Goal: Transaction & Acquisition: Purchase product/service

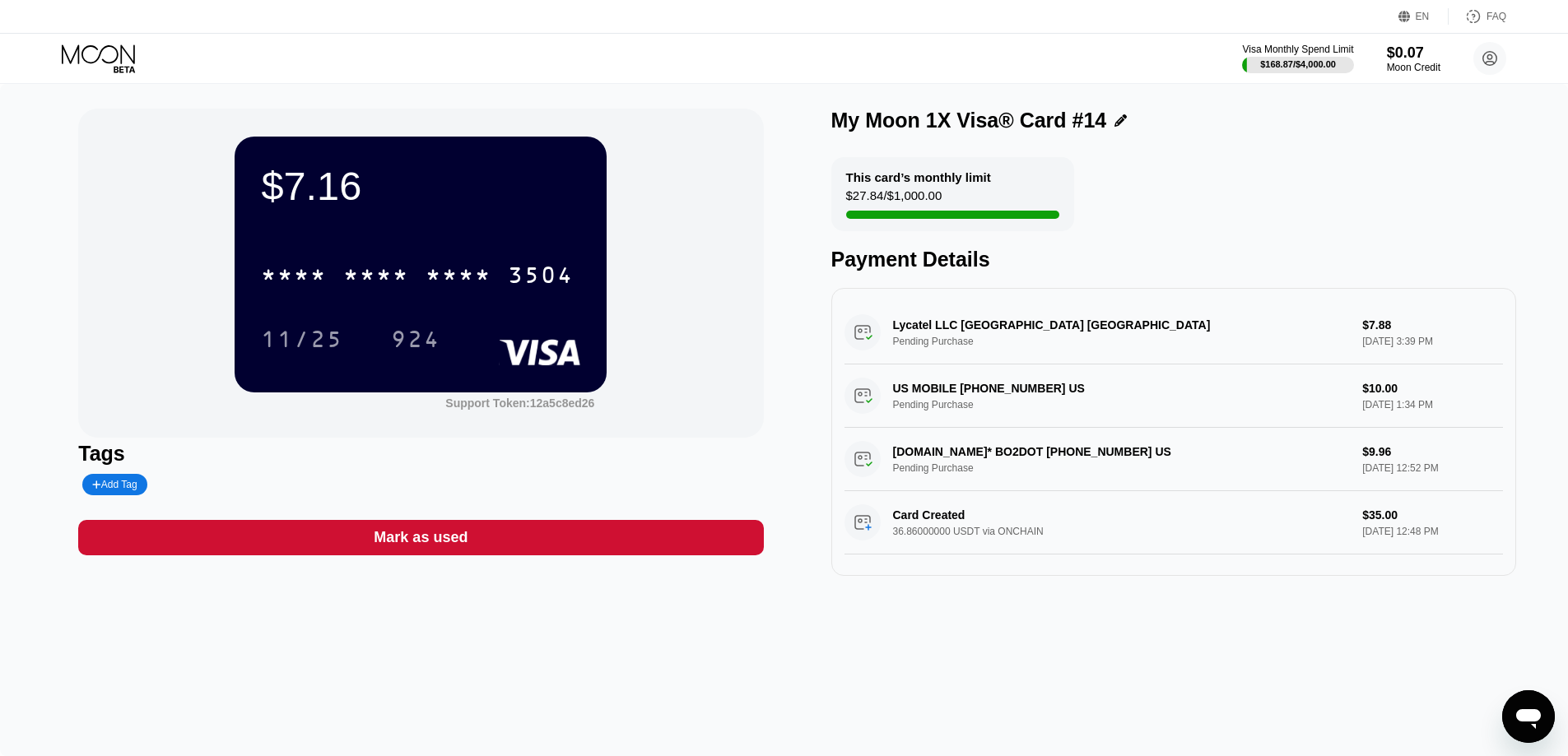
drag, startPoint x: 113, startPoint y: 74, endPoint x: 97, endPoint y: 42, distance: 35.8
click at [110, 70] on div "Visa Monthly Spend Limit $168.87 / $4,000.00 $0.07 Moon Credit tyishalarabee@em…" at bounding box center [784, 58] width 1568 height 49
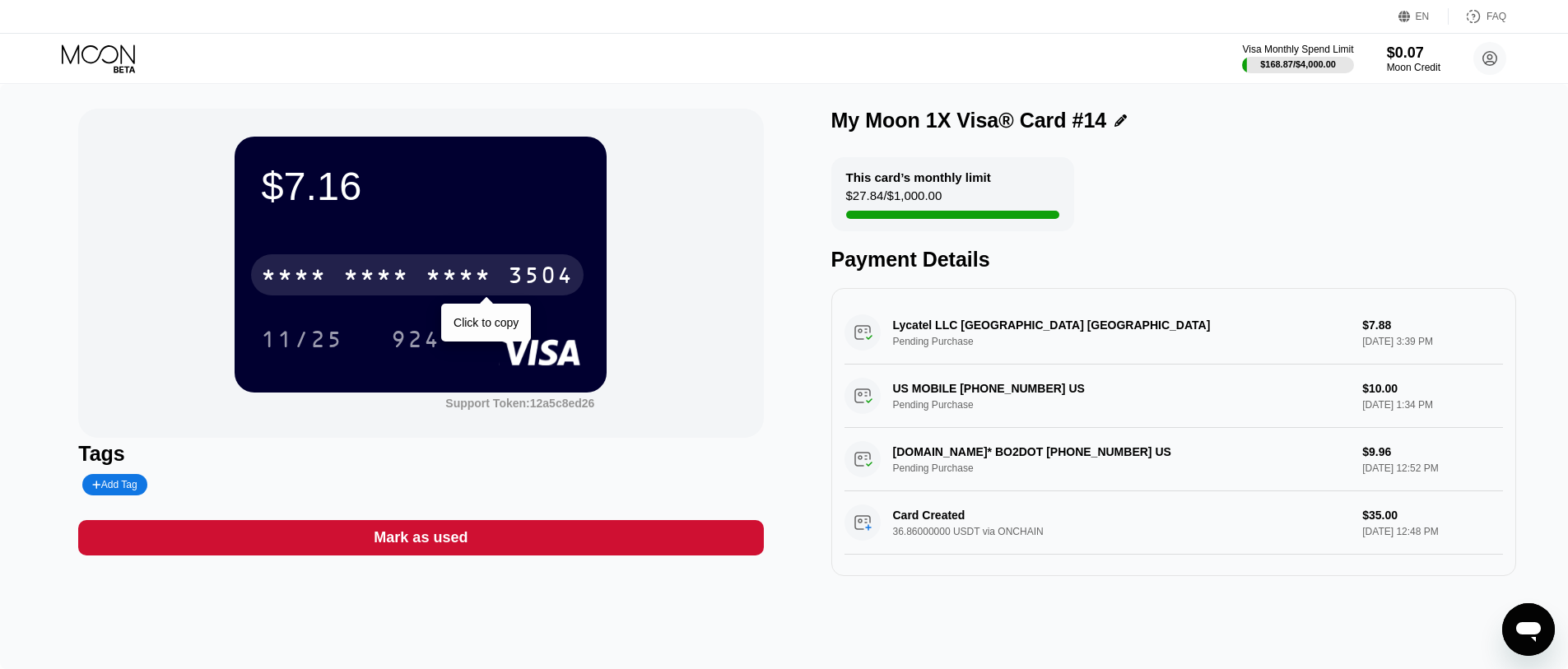
click at [432, 277] on div "* * * *" at bounding box center [458, 277] width 66 height 27
click at [434, 288] on div "2476" at bounding box center [458, 277] width 66 height 27
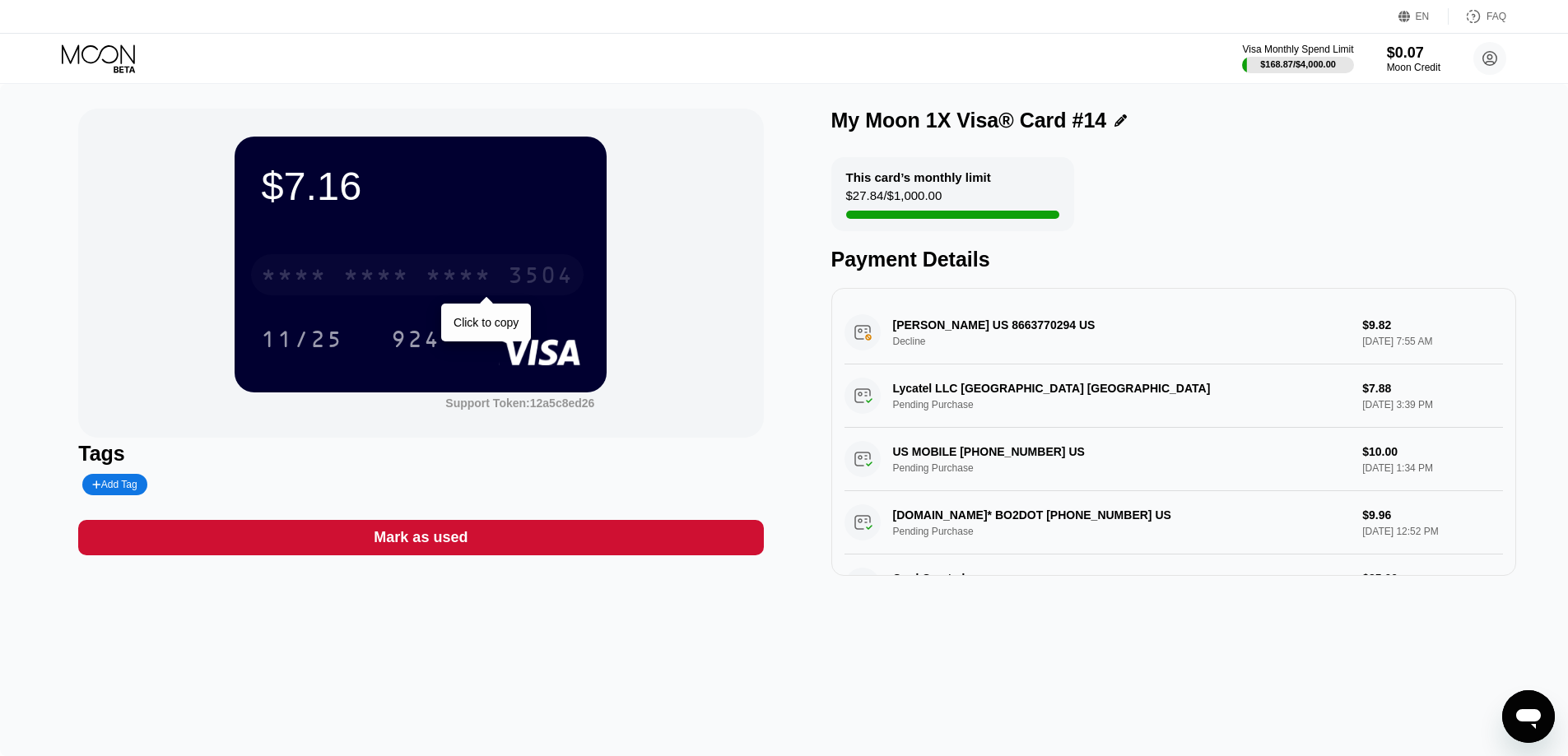
click at [389, 283] on div "* * * *" at bounding box center [376, 277] width 66 height 27
click at [119, 47] on icon at bounding box center [100, 58] width 77 height 29
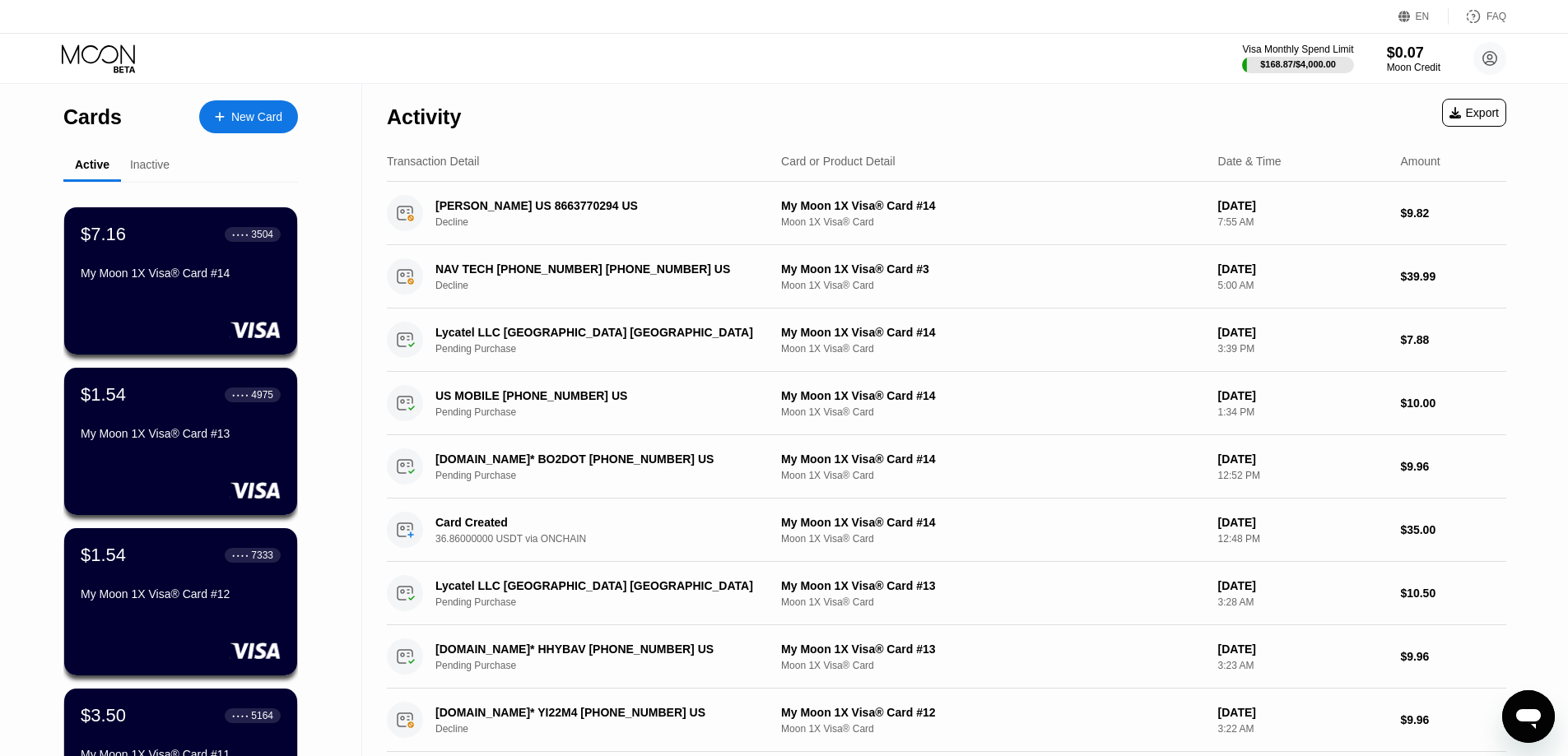
click at [237, 123] on div "New Card" at bounding box center [257, 116] width 51 height 14
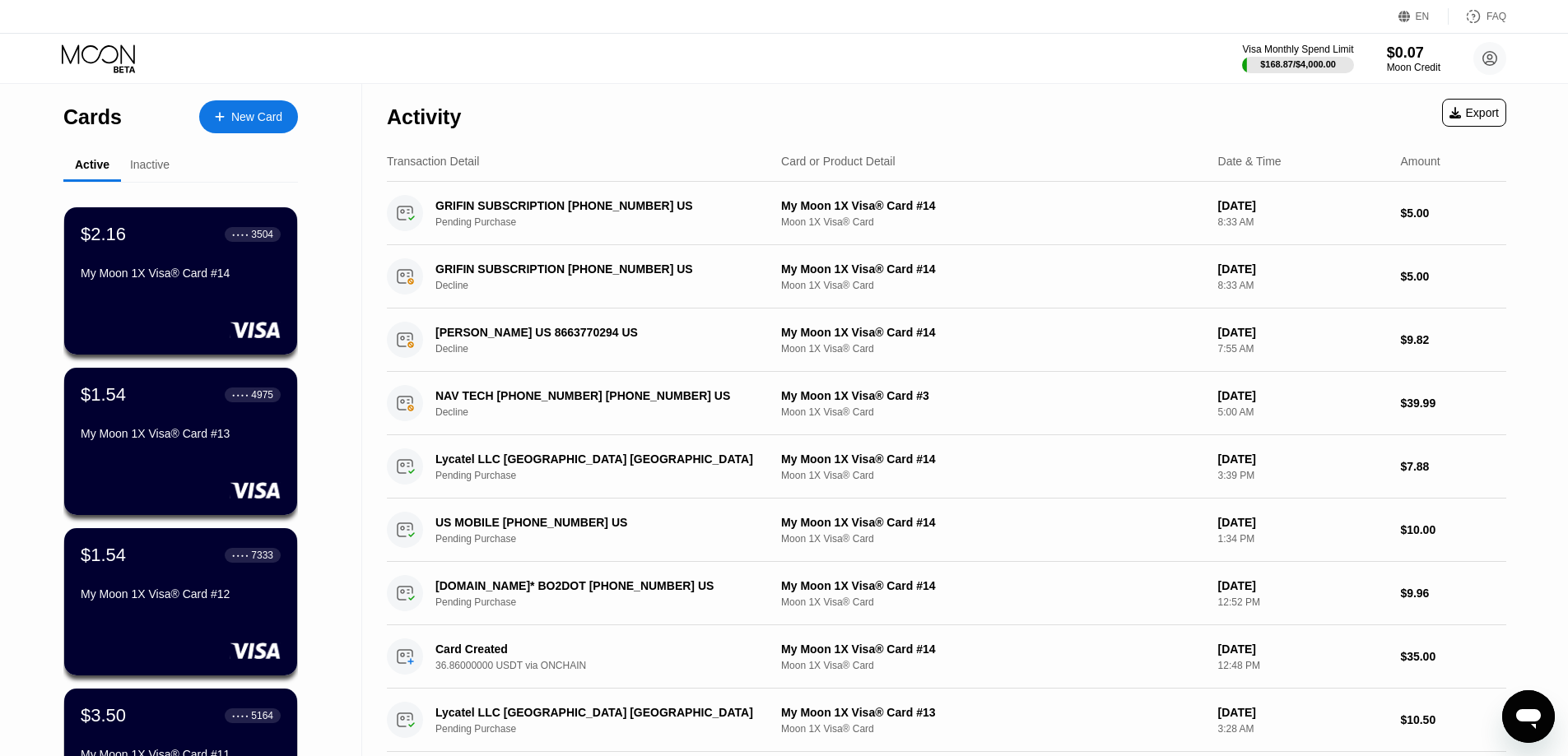
click at [260, 110] on div "New Card" at bounding box center [257, 116] width 51 height 14
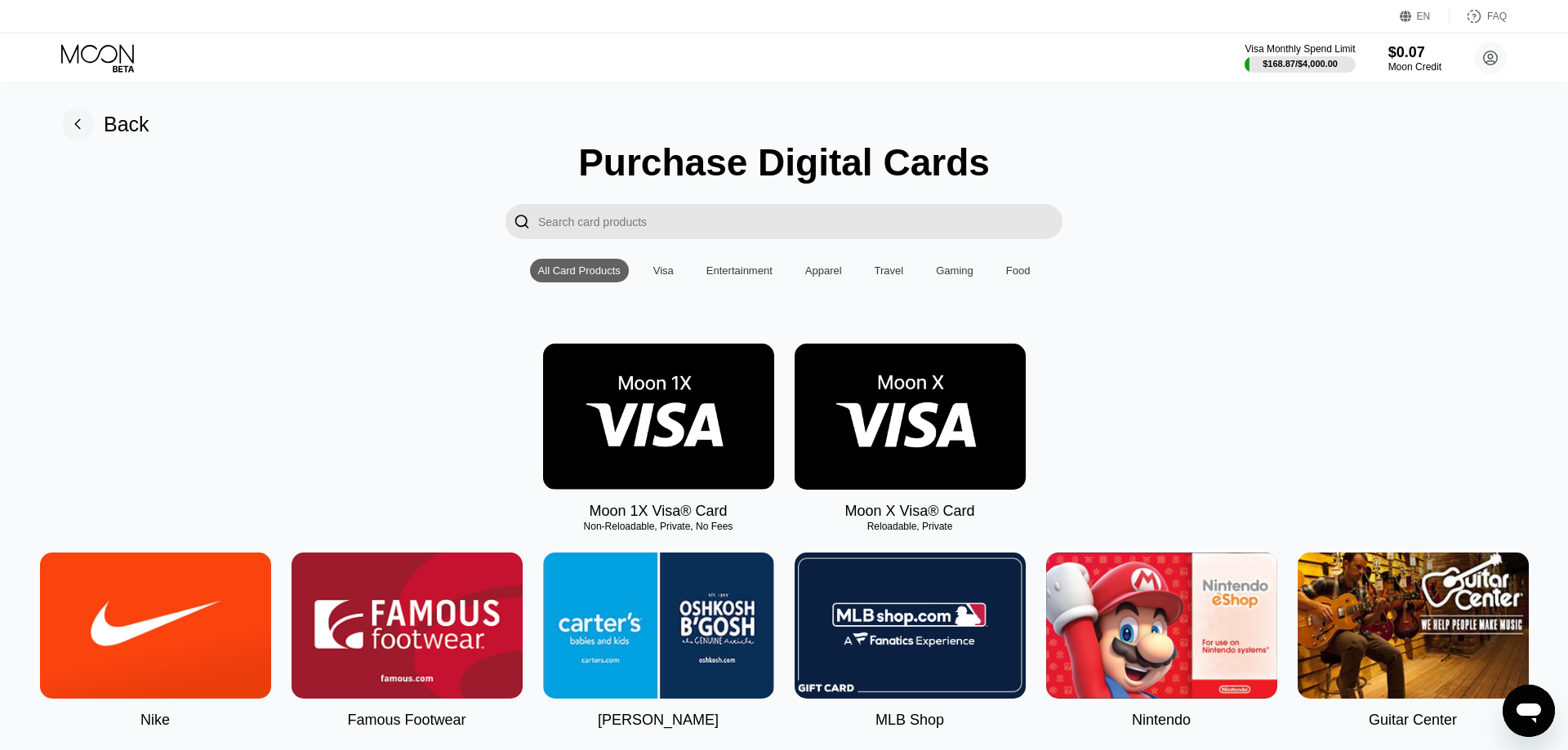
click at [590, 471] on img at bounding box center [659, 417] width 231 height 147
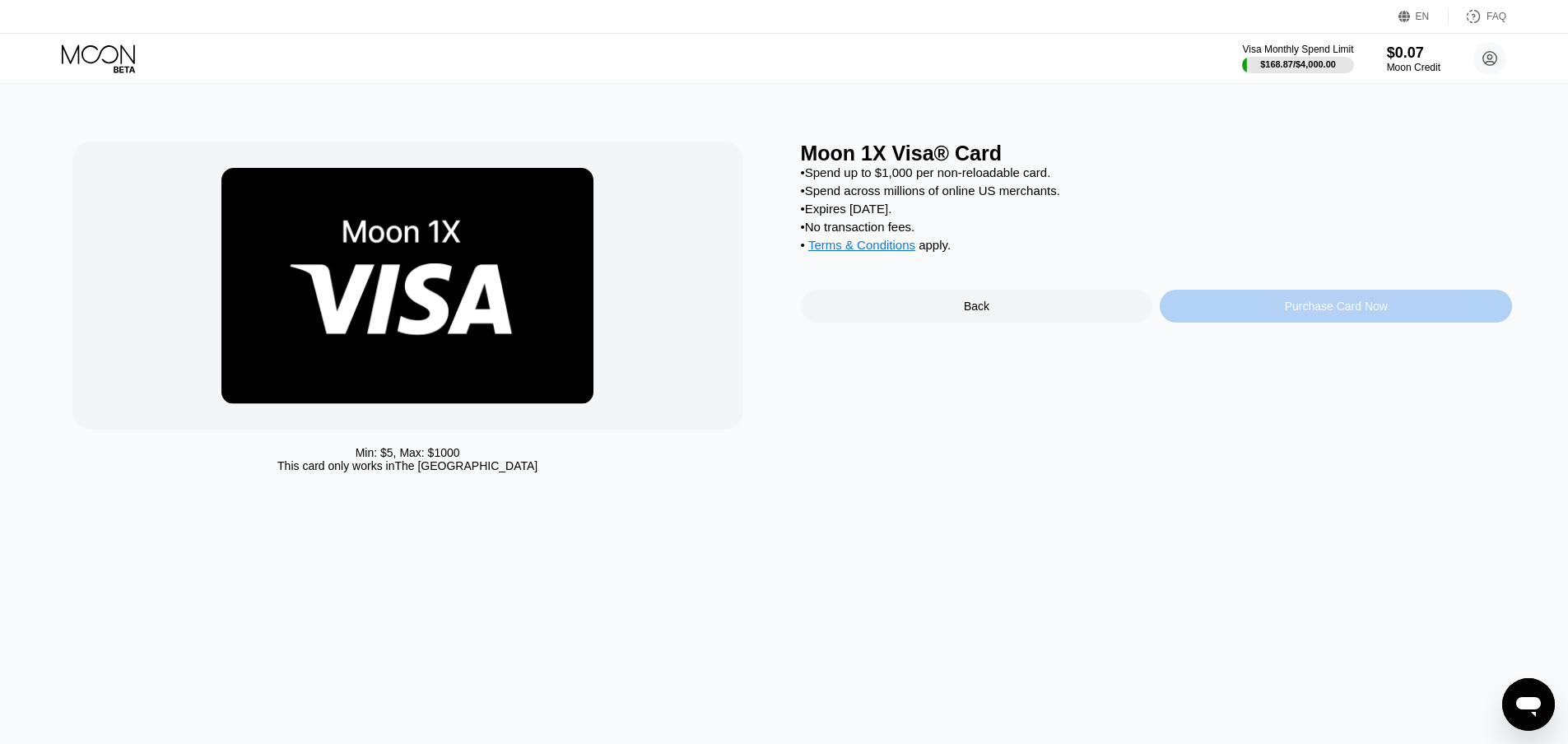
click at [1385, 313] on div "Purchase Card Now" at bounding box center [1335, 306] width 102 height 13
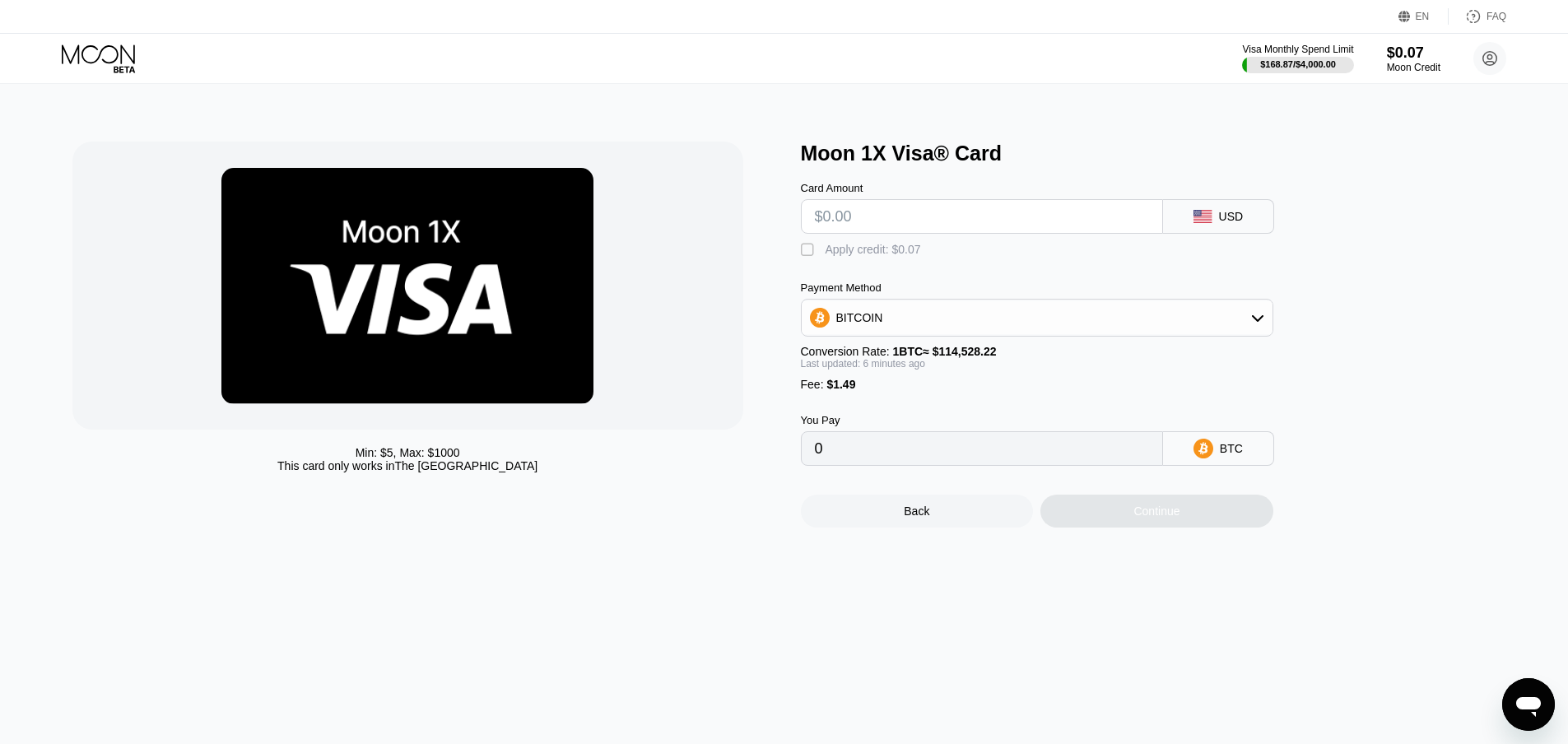
click at [1156, 201] on div "Card Amount" at bounding box center [982, 208] width 362 height 52
click at [1012, 216] on input "text" at bounding box center [982, 217] width 334 height 33
type input "$1"
type input "0.00002174"
type input "$10"
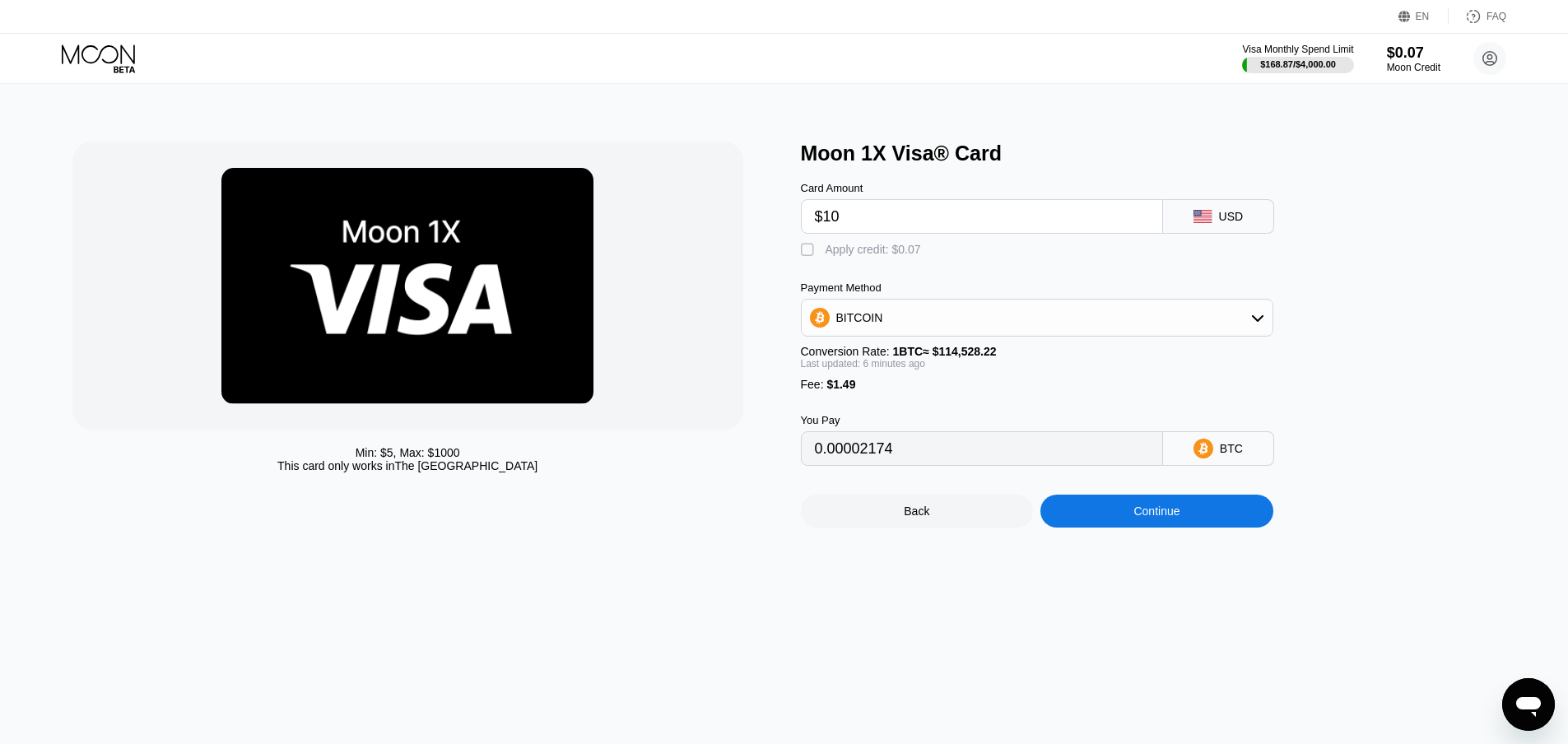
type input "0.00010030"
type input "$10"
click at [1224, 317] on div "BITCOIN" at bounding box center [1036, 318] width 471 height 33
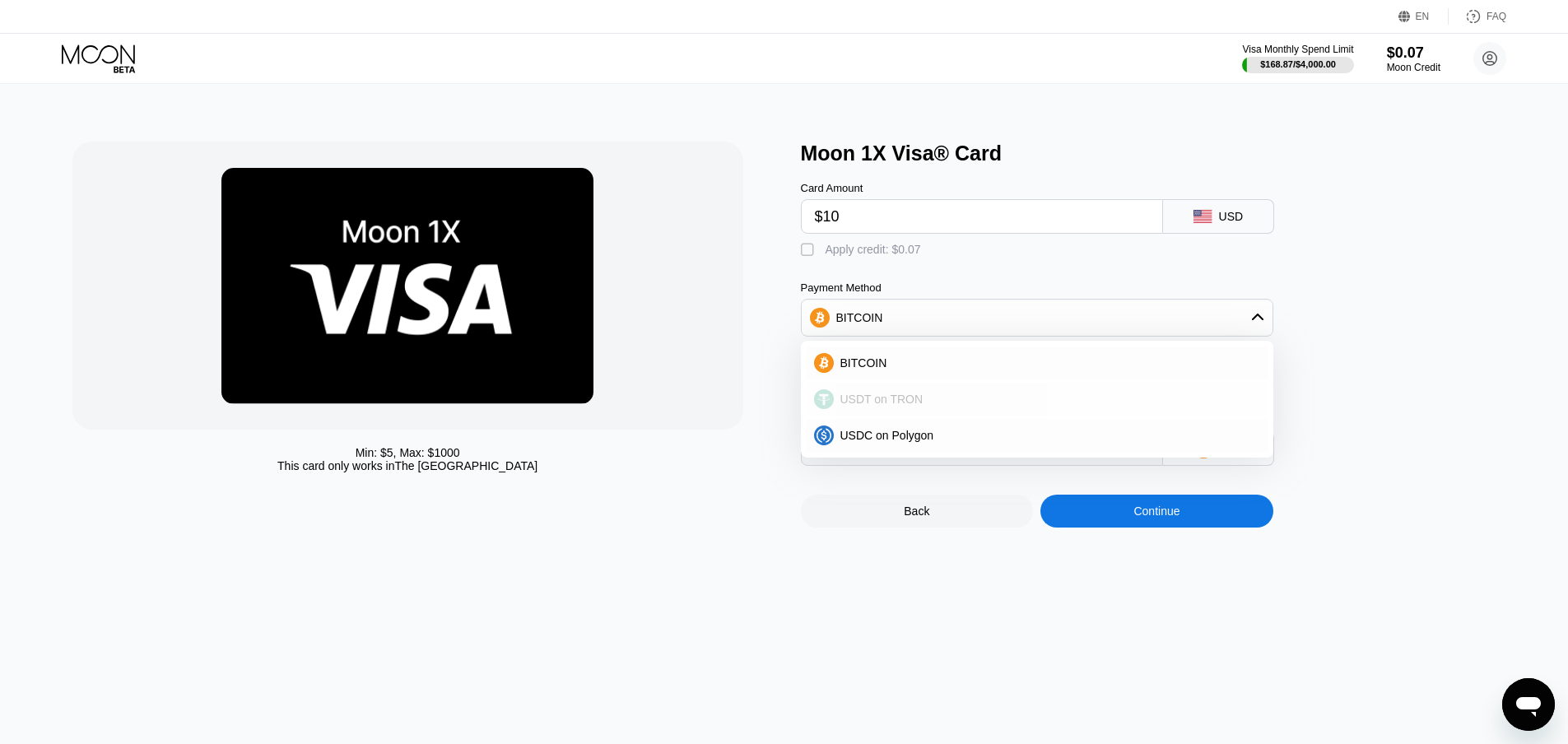
click at [1059, 406] on div "USDT on TRON" at bounding box center [1047, 399] width 426 height 13
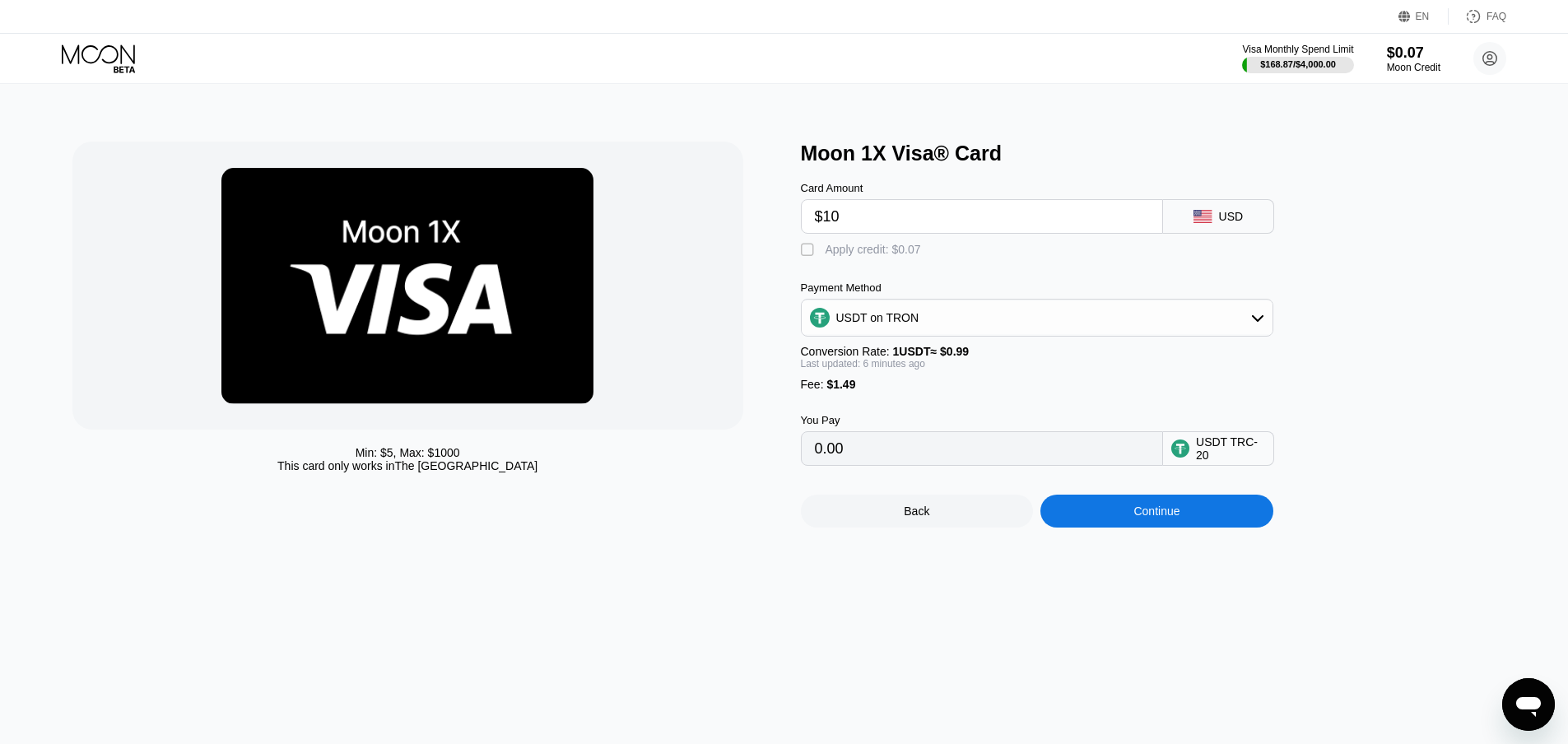
type input "11.61"
click at [1211, 528] on div "Continue" at bounding box center [1156, 511] width 233 height 33
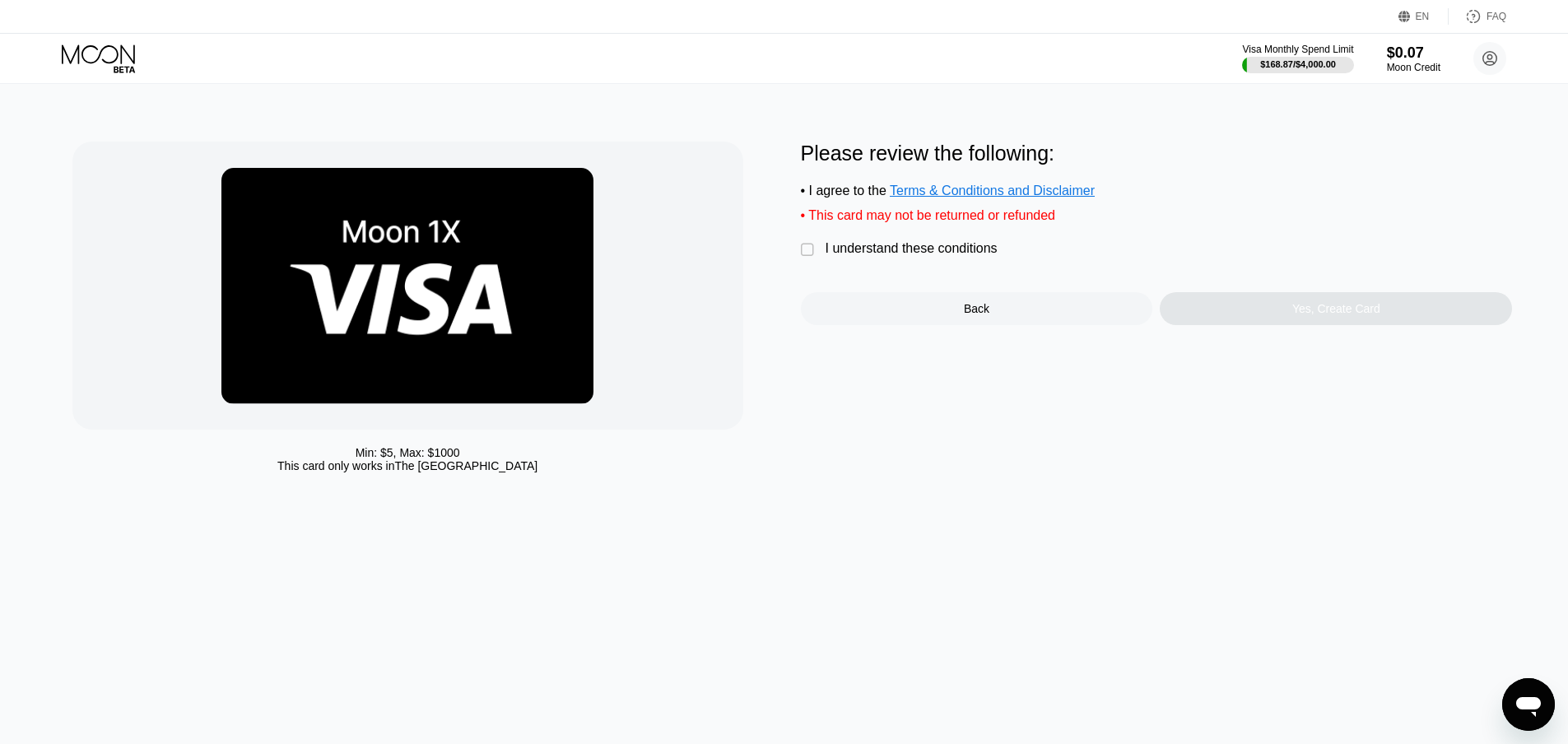
click at [808, 258] on div "" at bounding box center [809, 250] width 17 height 17
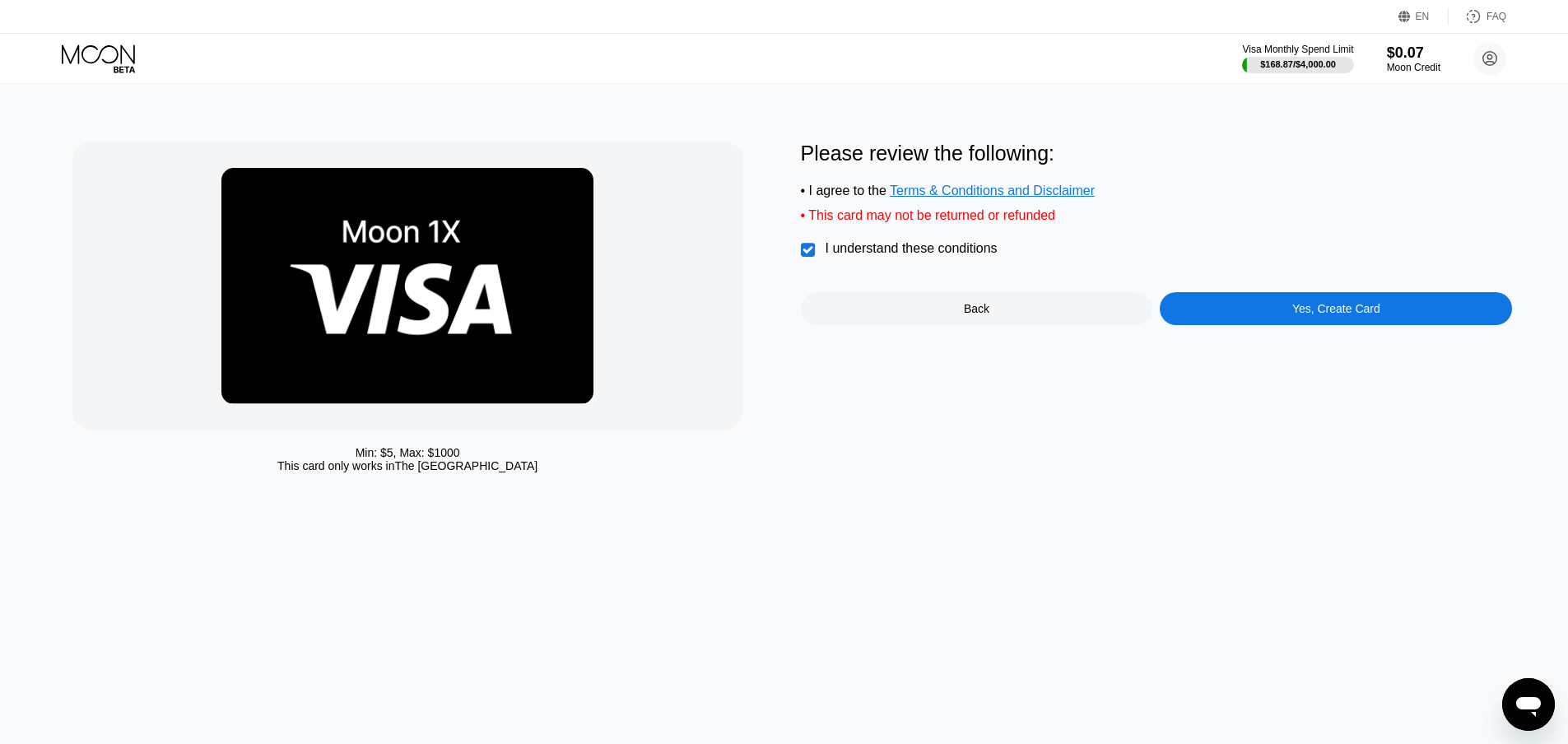
click at [1322, 330] on div "Please review the following: • I agree to the Terms & Conditions and Disclaimer…" at bounding box center [1156, 310] width 712 height 339
drag, startPoint x: 1321, startPoint y: 321, endPoint x: 285, endPoint y: 1, distance: 1084.3
click at [1319, 315] on div "Yes, Create Card" at bounding box center [1335, 308] width 88 height 13
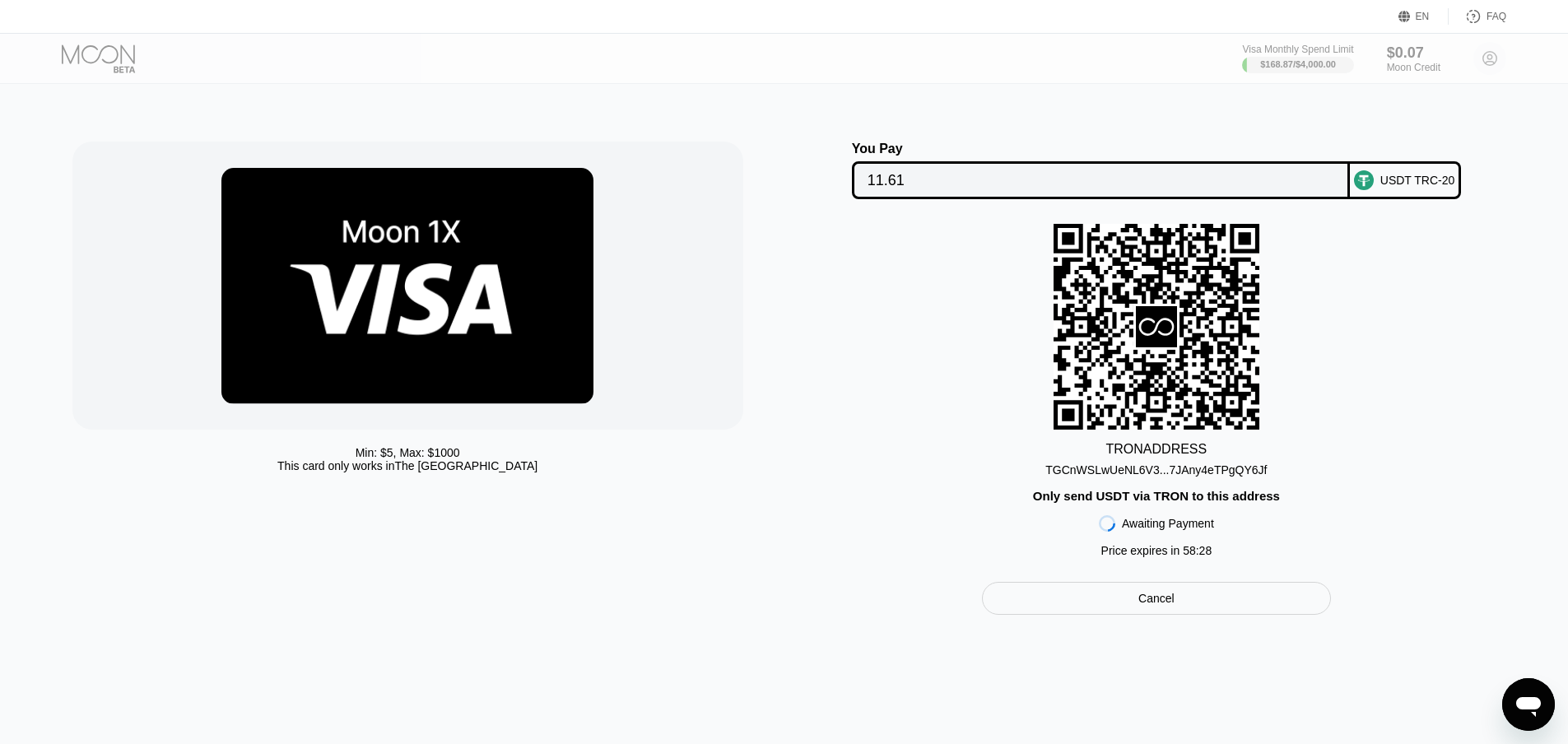
click at [1134, 490] on div "TRON ADDRESS TGCnWSLwUeNL6V3...7JAny4eTPgQY6Jf Only send USDT via TRON to this …" at bounding box center [1156, 395] width 712 height 342
click at [1134, 476] on div "TGCnWSLwUeNL6V3...7JAny4eTPgQY6Jf" at bounding box center [1155, 470] width 221 height 13
drag, startPoint x: 915, startPoint y: 186, endPoint x: 1134, endPoint y: 1, distance: 286.7
click at [914, 186] on input "11.61" at bounding box center [1101, 180] width 467 height 33
click at [918, 186] on input "11.61" at bounding box center [1101, 180] width 467 height 33
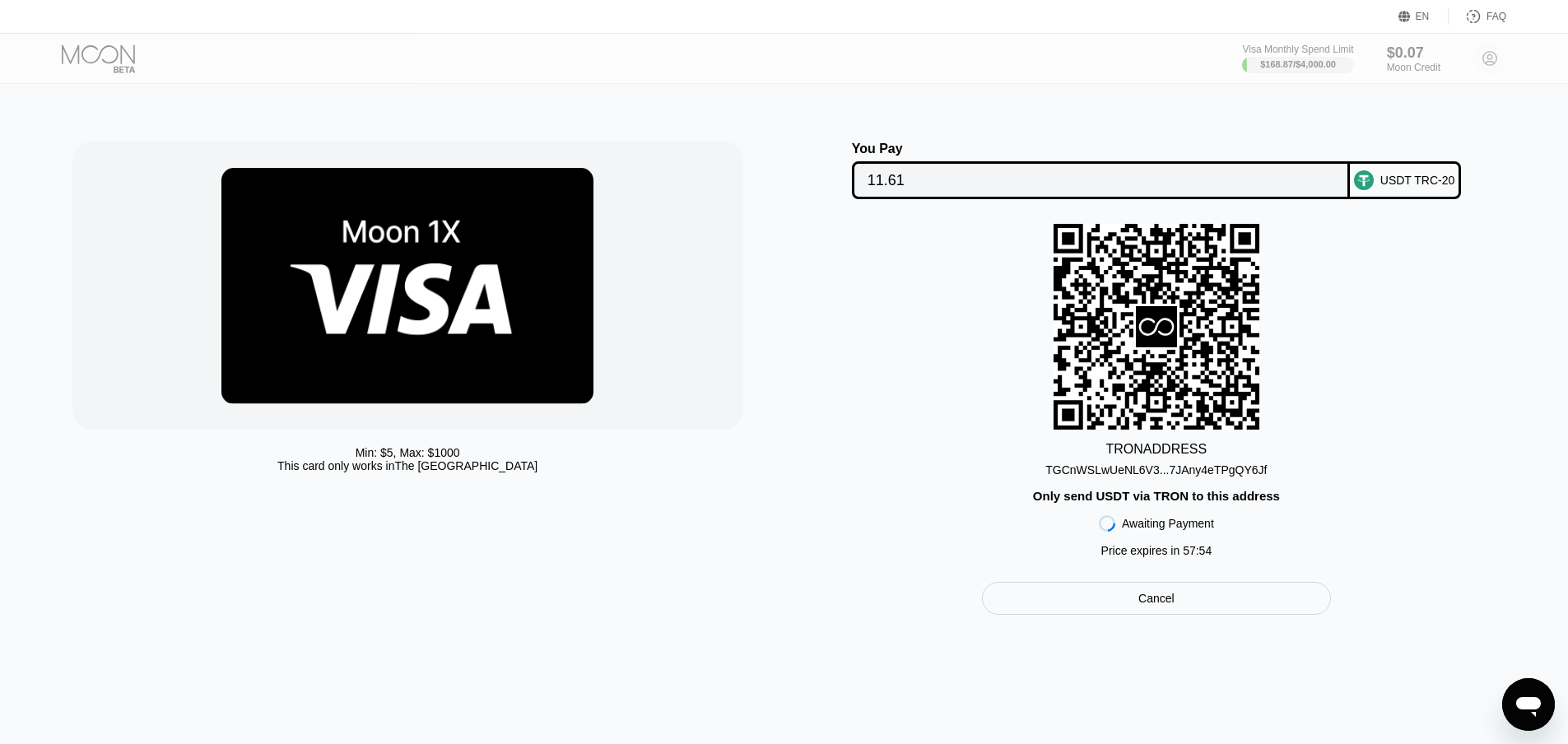
drag, startPoint x: 1170, startPoint y: 477, endPoint x: 1218, endPoint y: 18, distance: 461.5
click at [1168, 476] on div "TGCnWSLwUeNL6V3...7JAny4eTPgQY6Jf" at bounding box center [1155, 470] width 221 height 13
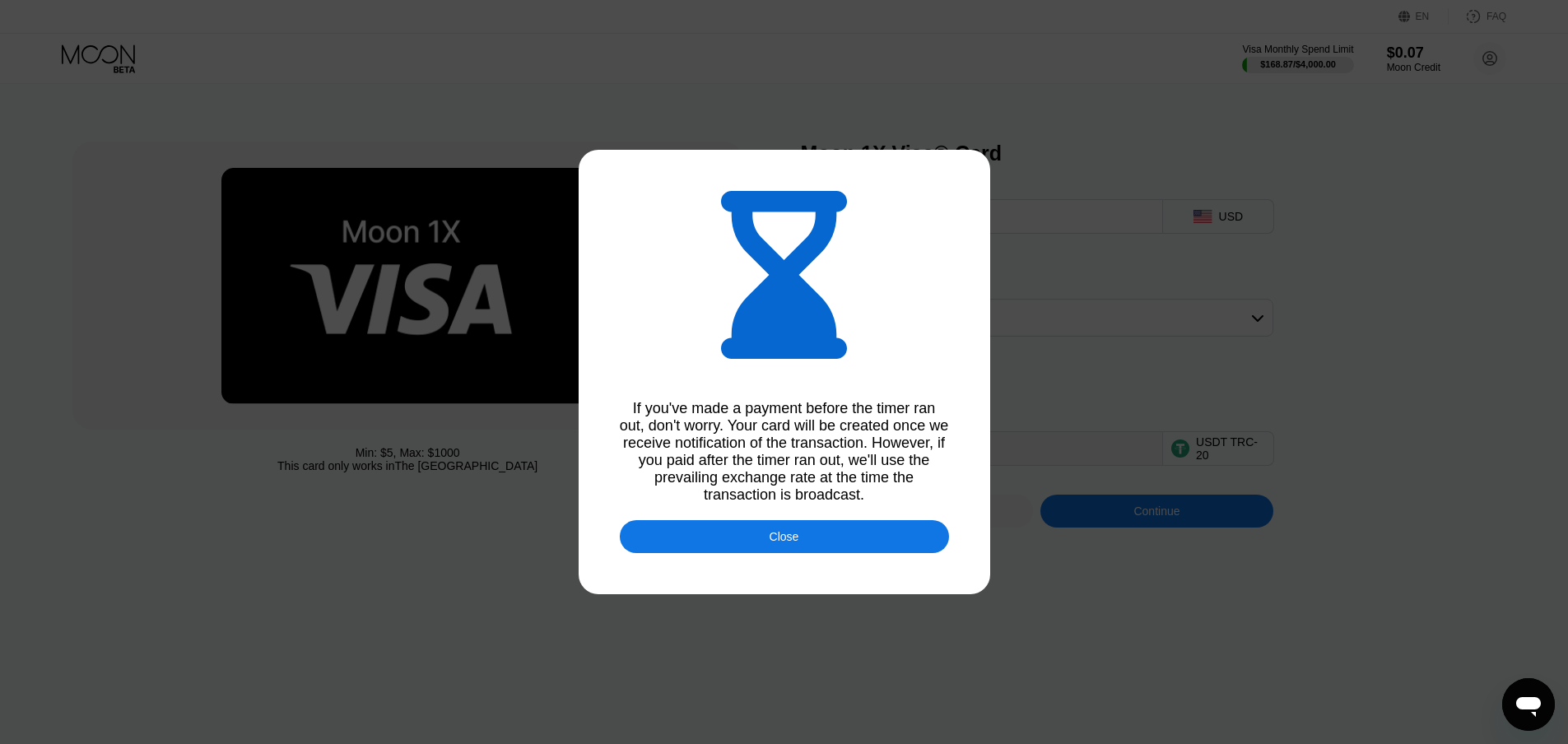
drag, startPoint x: 740, startPoint y: 540, endPoint x: 736, endPoint y: 520, distance: 20.4
click at [740, 542] on div "Close" at bounding box center [784, 537] width 329 height 33
